Goal: Task Accomplishment & Management: Complete application form

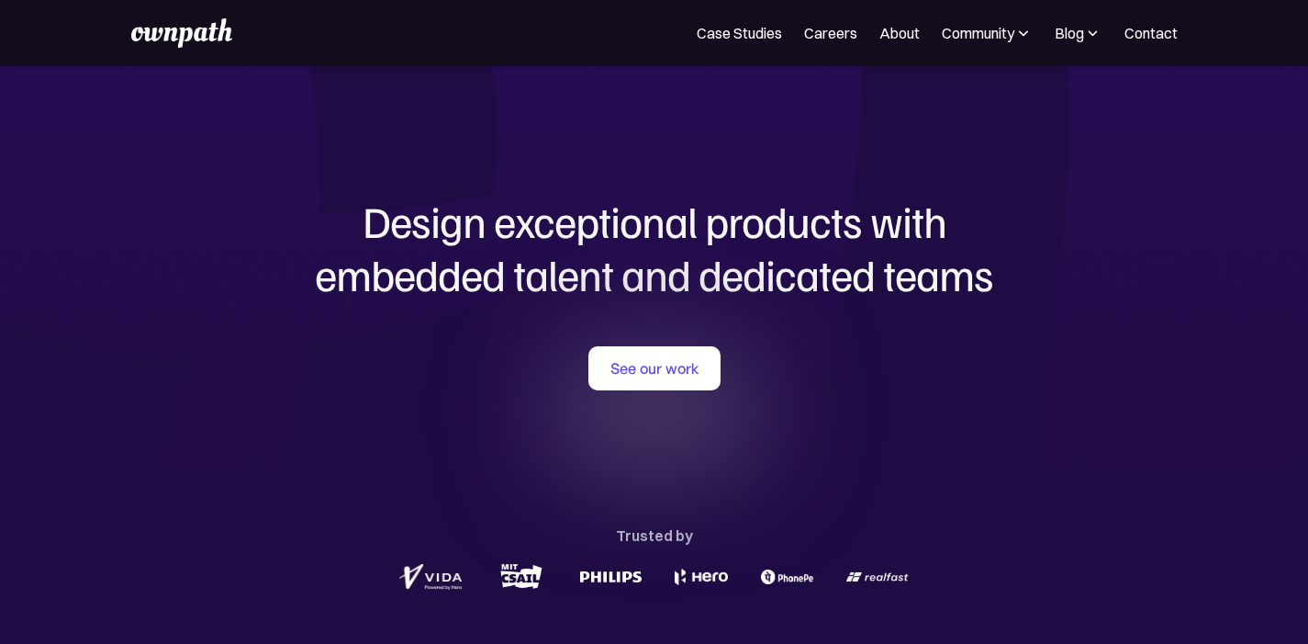
click at [1014, 33] on img at bounding box center [1023, 33] width 18 height 18
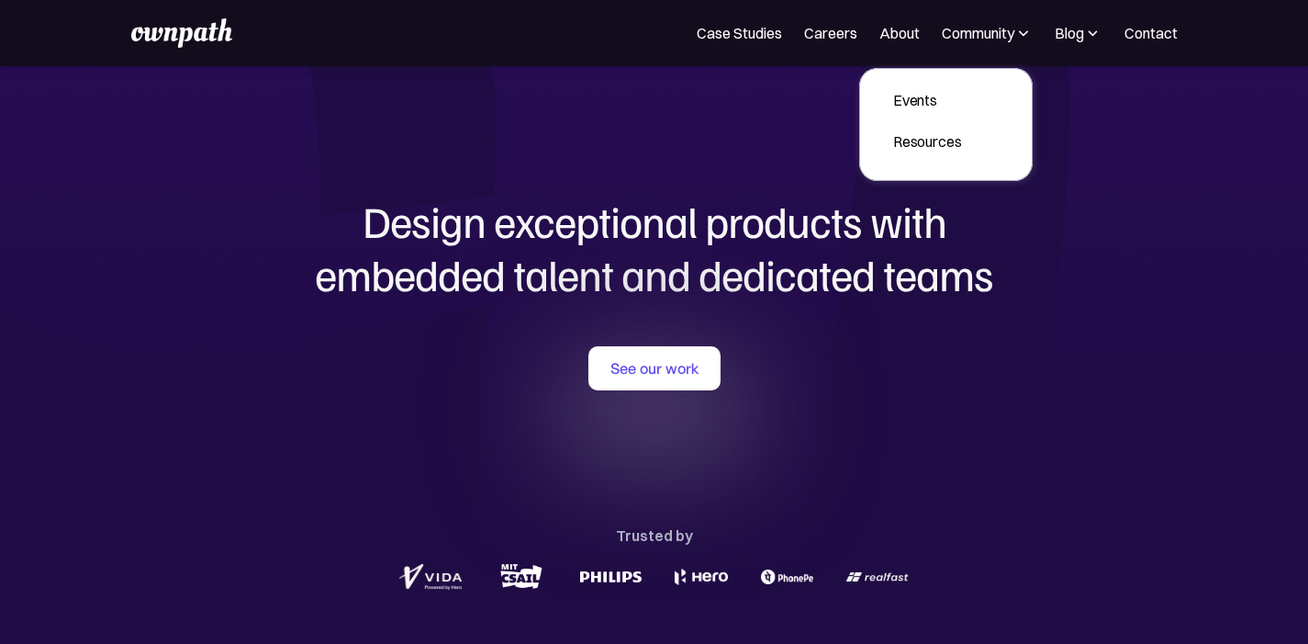
click at [1014, 33] on img at bounding box center [1023, 33] width 18 height 18
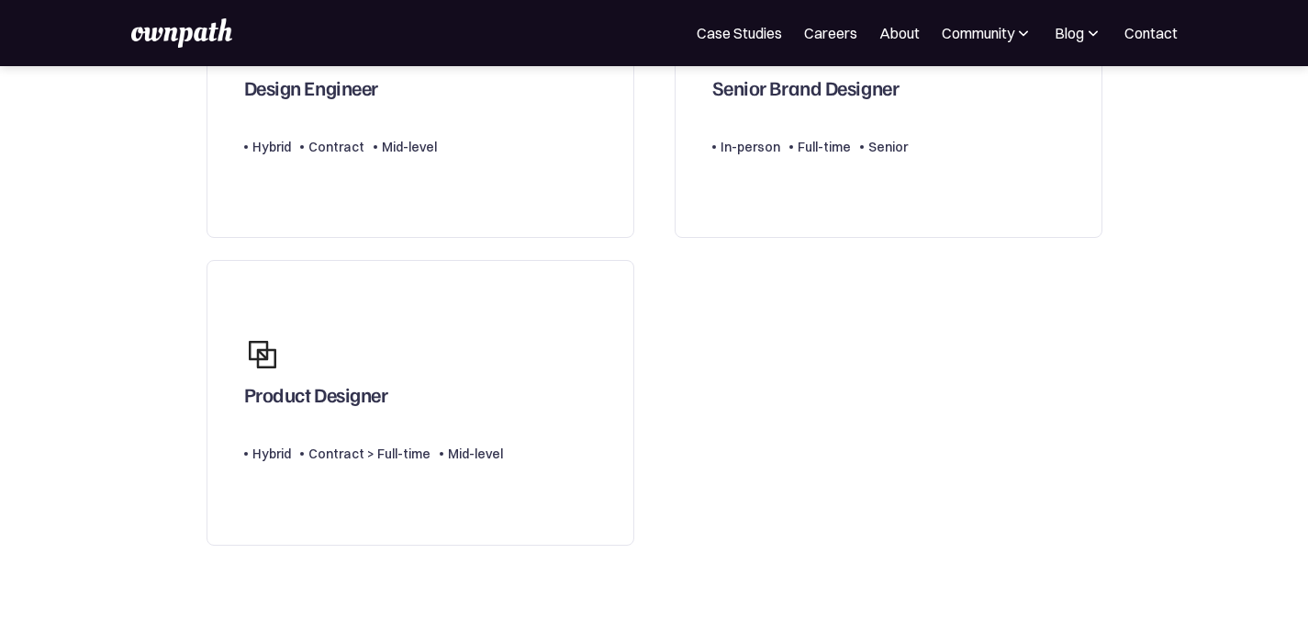
scroll to position [288, 0]
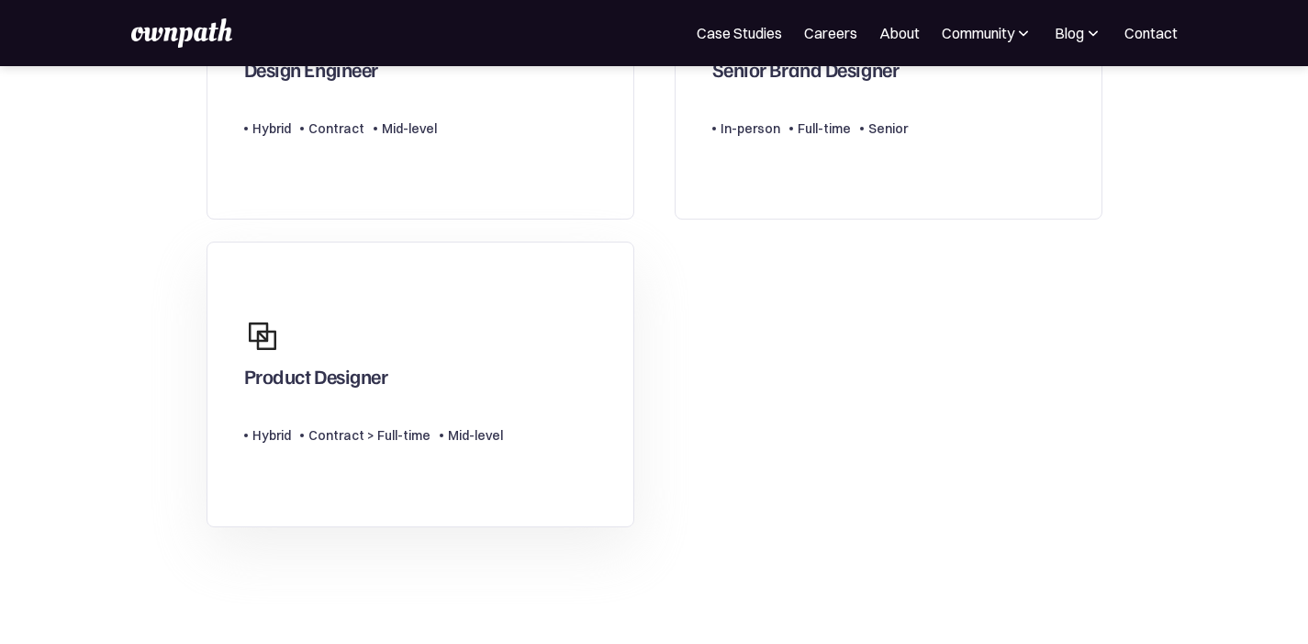
click at [551, 338] on link "Product Designer Type Level Hybrid Contract > Full-time Mid-level" at bounding box center [421, 384] width 428 height 286
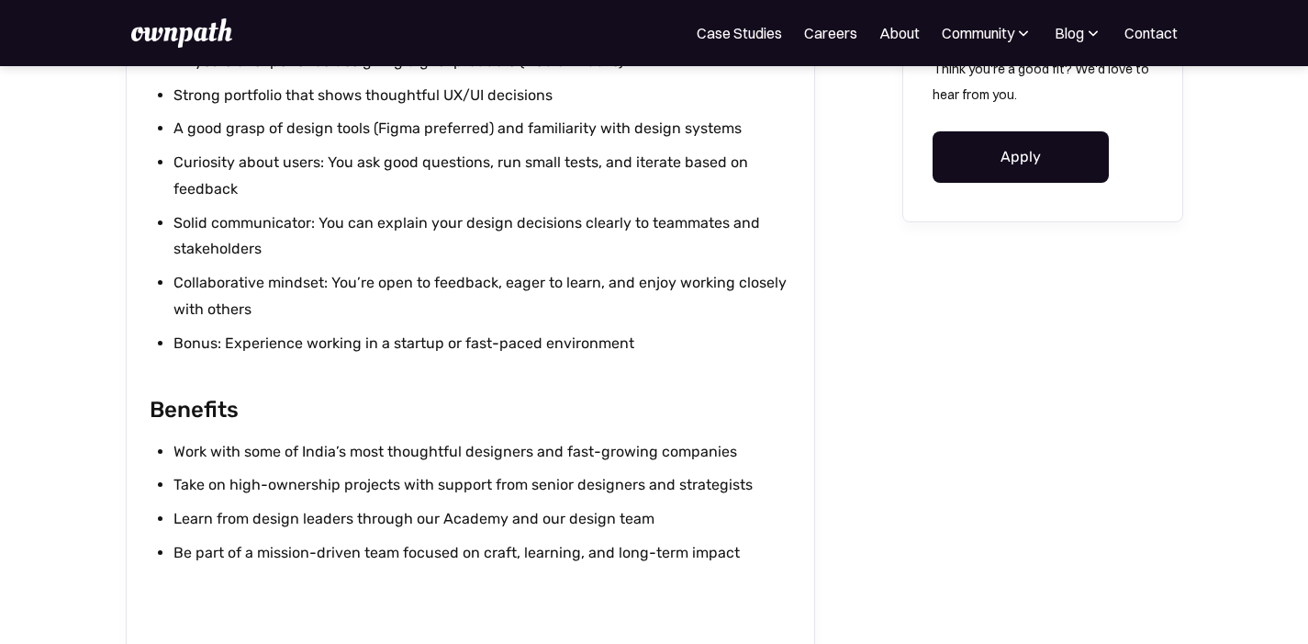
scroll to position [1995, 0]
